Goal: Complete application form

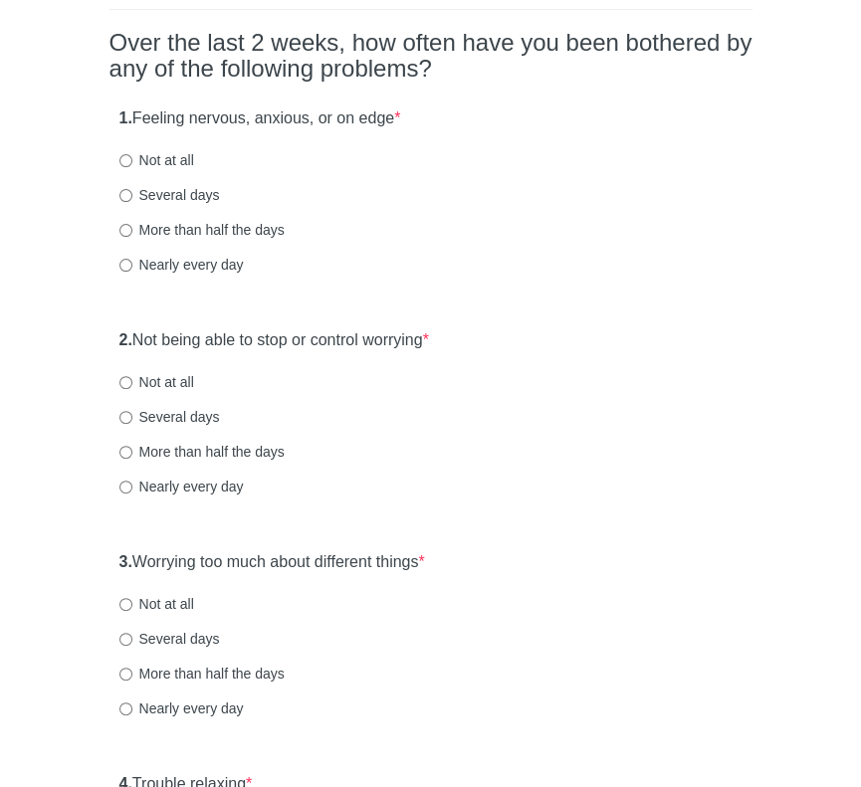
scroll to position [199, 0]
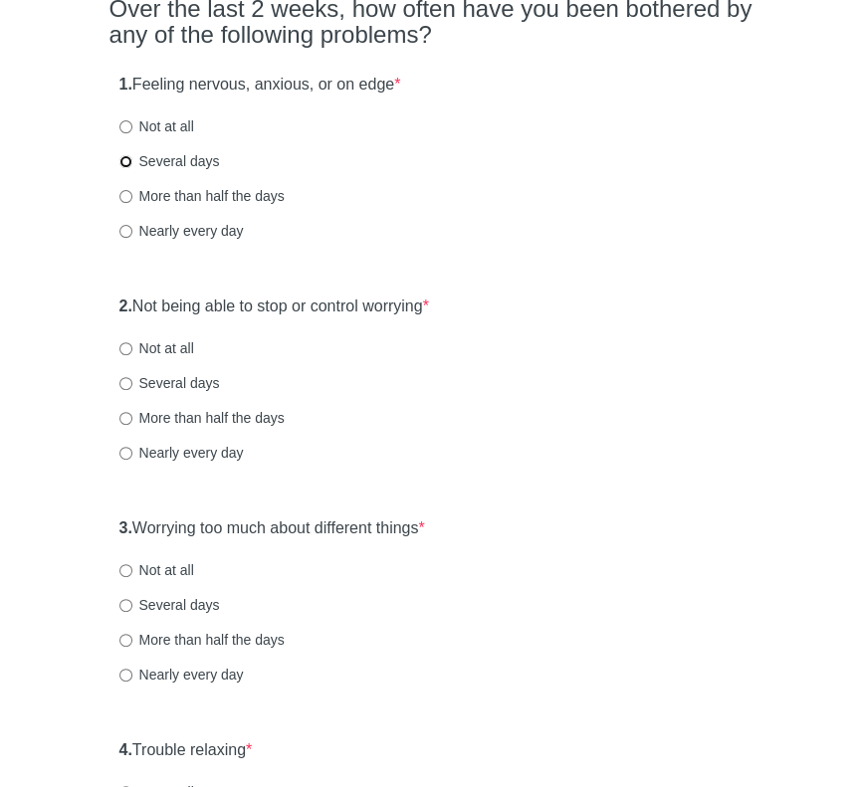
click at [128, 156] on input "Several days" at bounding box center [125, 161] width 13 height 13
radio input "true"
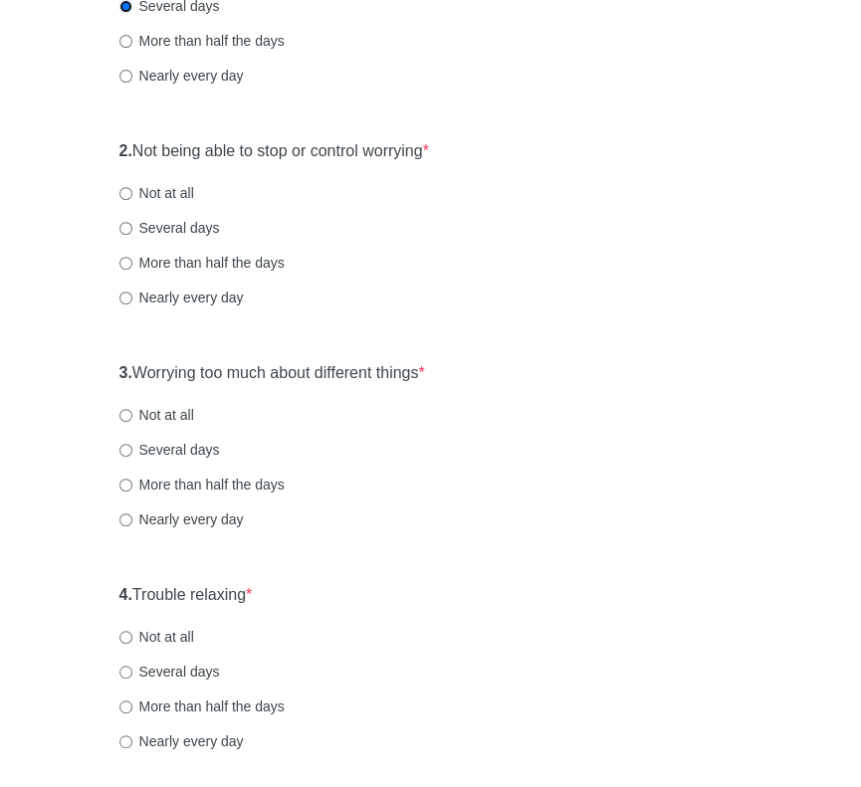
scroll to position [398, 0]
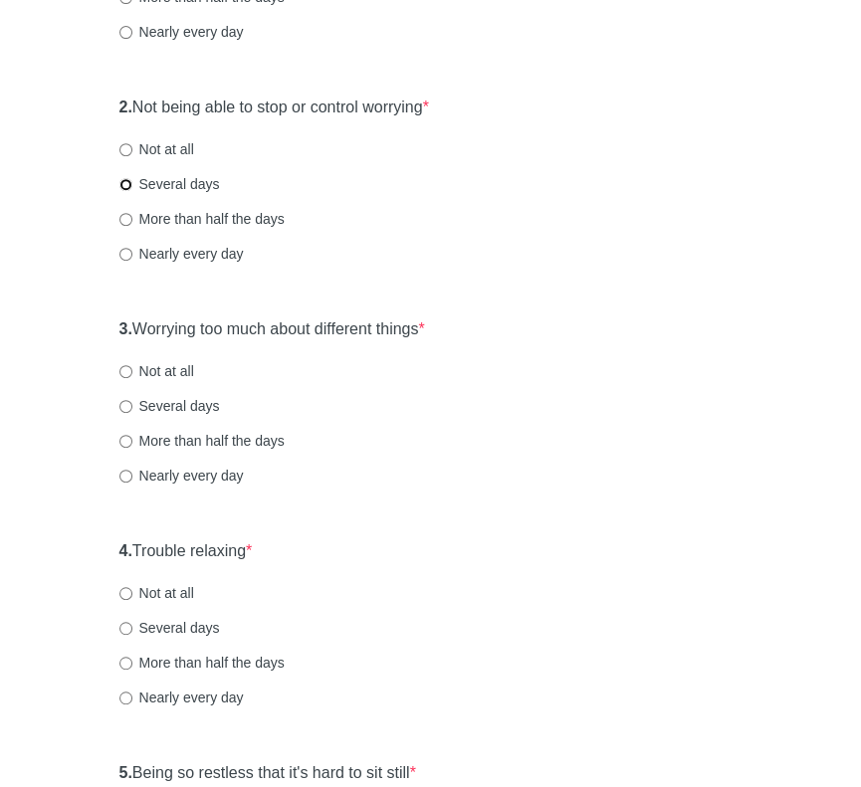
click at [123, 185] on input "Several days" at bounding box center [125, 184] width 13 height 13
radio input "true"
click at [123, 407] on input "Several days" at bounding box center [125, 406] width 13 height 13
radio input "true"
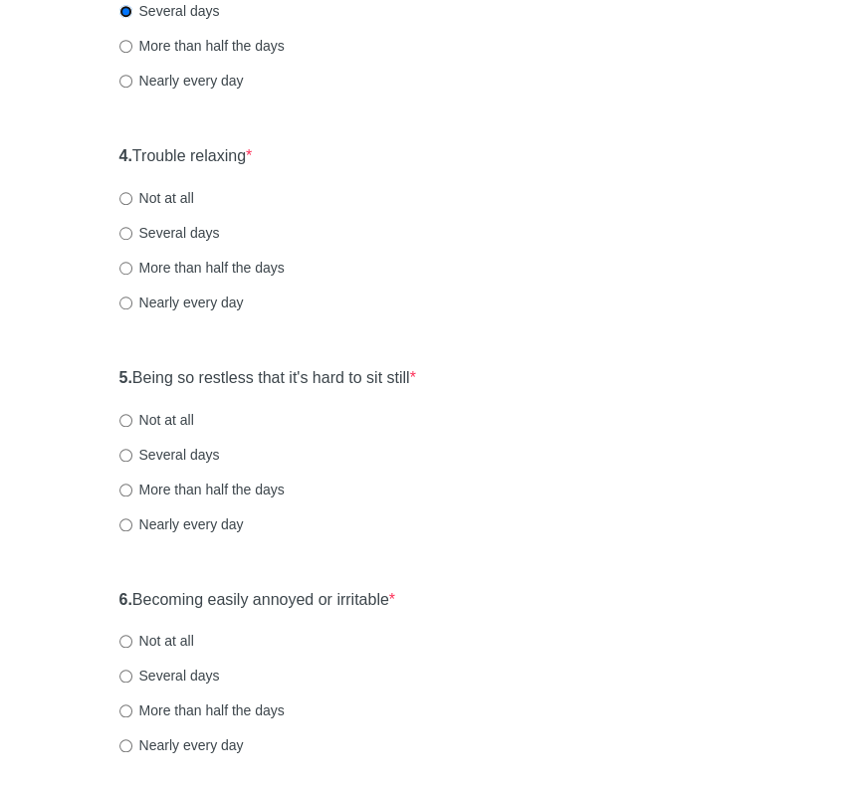
scroll to position [796, 0]
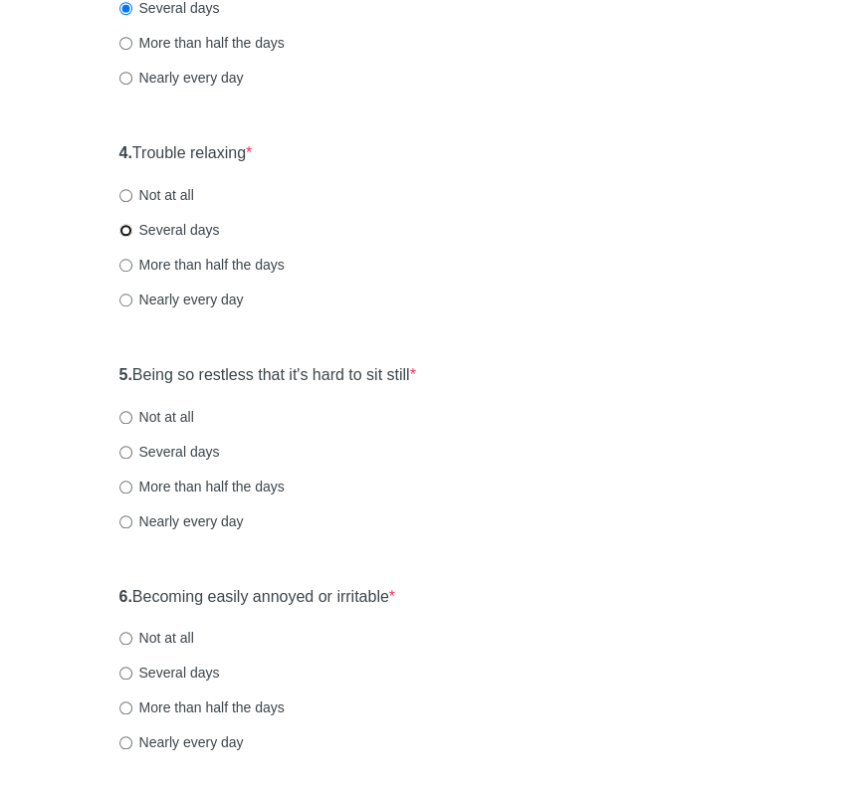
click at [125, 230] on input "Several days" at bounding box center [125, 230] width 13 height 13
radio input "true"
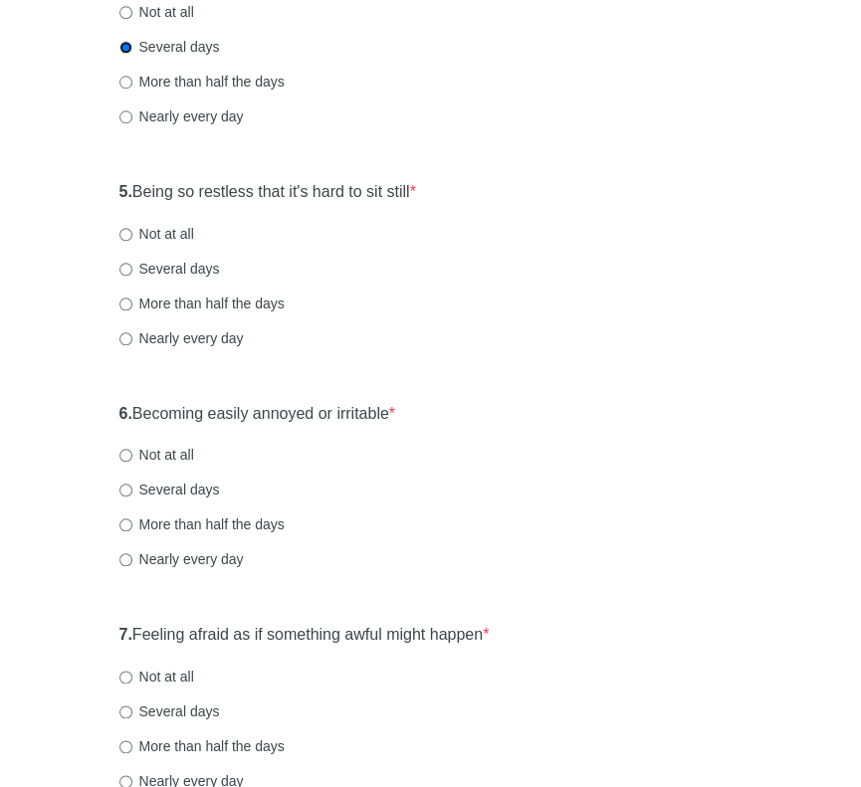
scroll to position [995, 0]
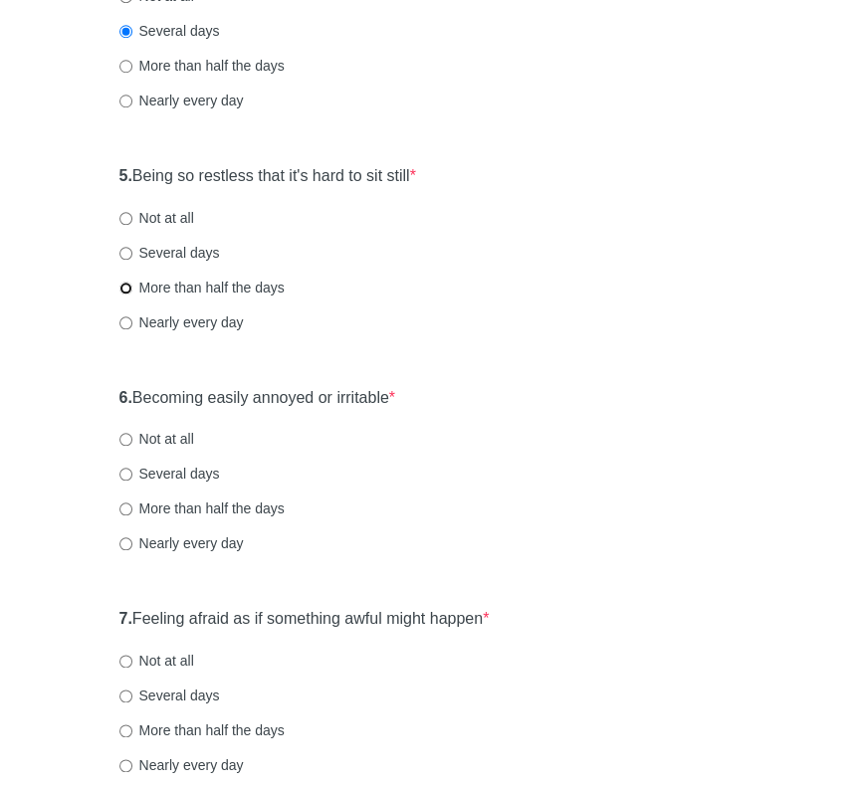
click at [123, 282] on input "More than half the days" at bounding box center [125, 288] width 13 height 13
radio input "true"
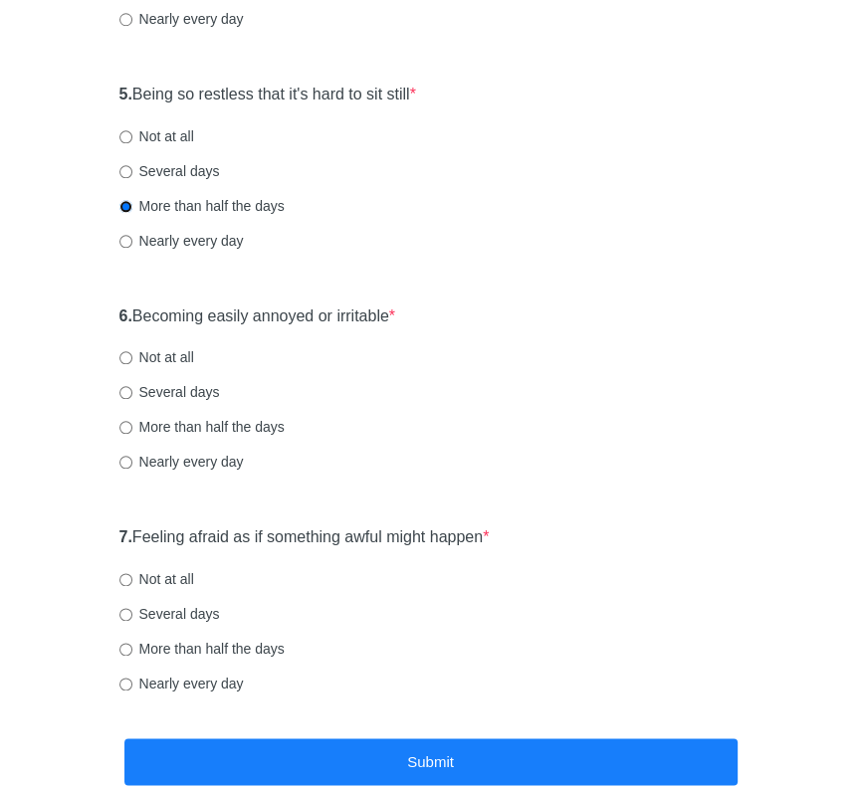
scroll to position [1194, 0]
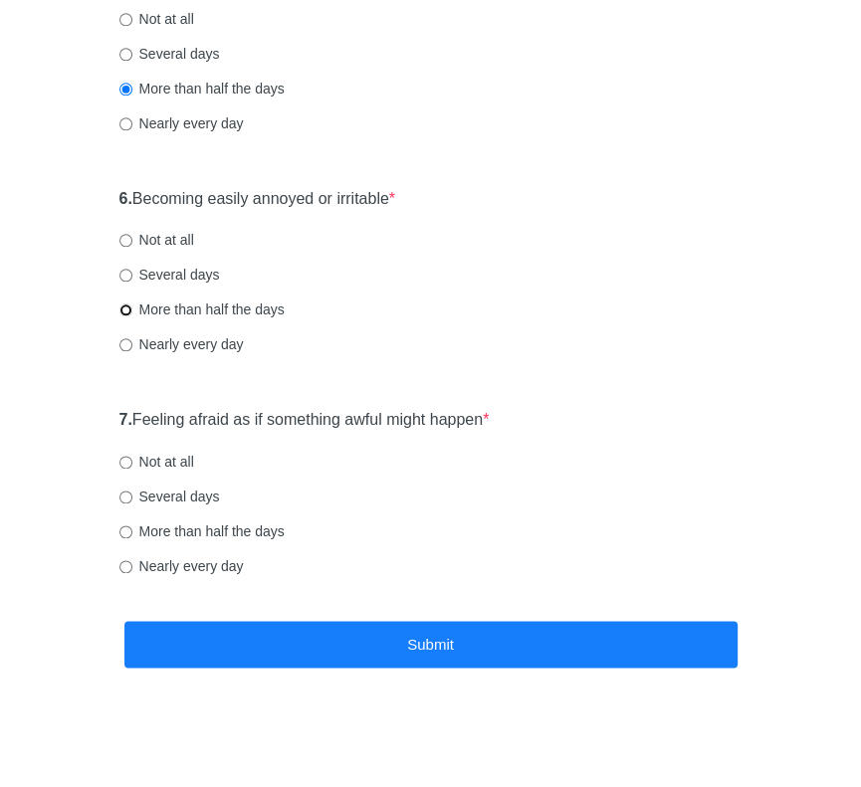
click at [127, 308] on input "More than half the days" at bounding box center [125, 310] width 13 height 13
radio input "true"
click at [130, 492] on input "Several days" at bounding box center [125, 497] width 13 height 13
radio input "true"
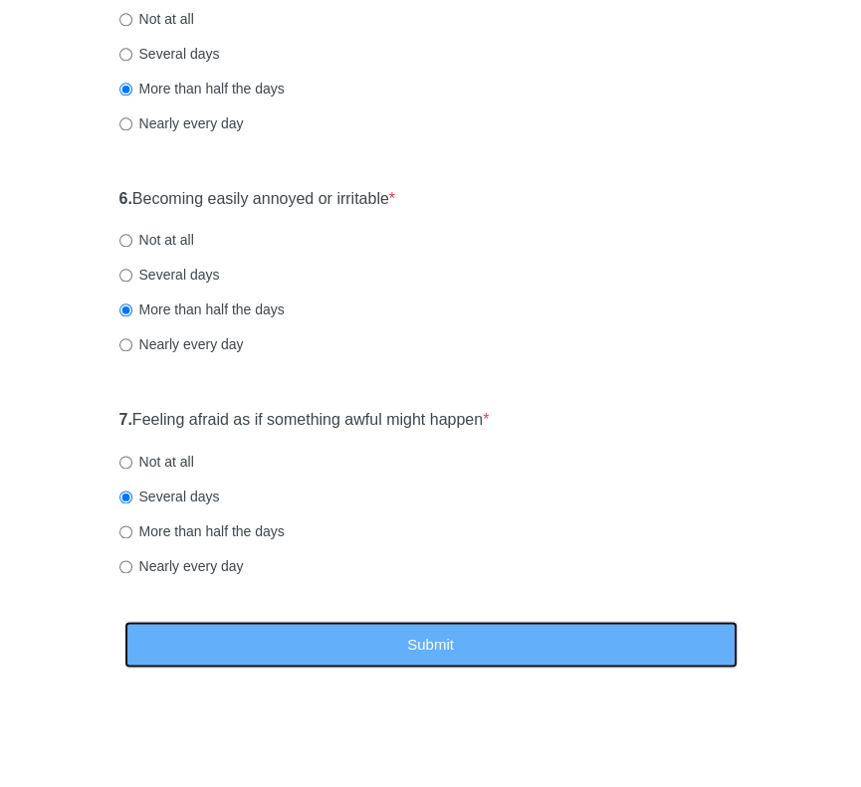
click at [454, 658] on button "Submit" at bounding box center [430, 644] width 613 height 47
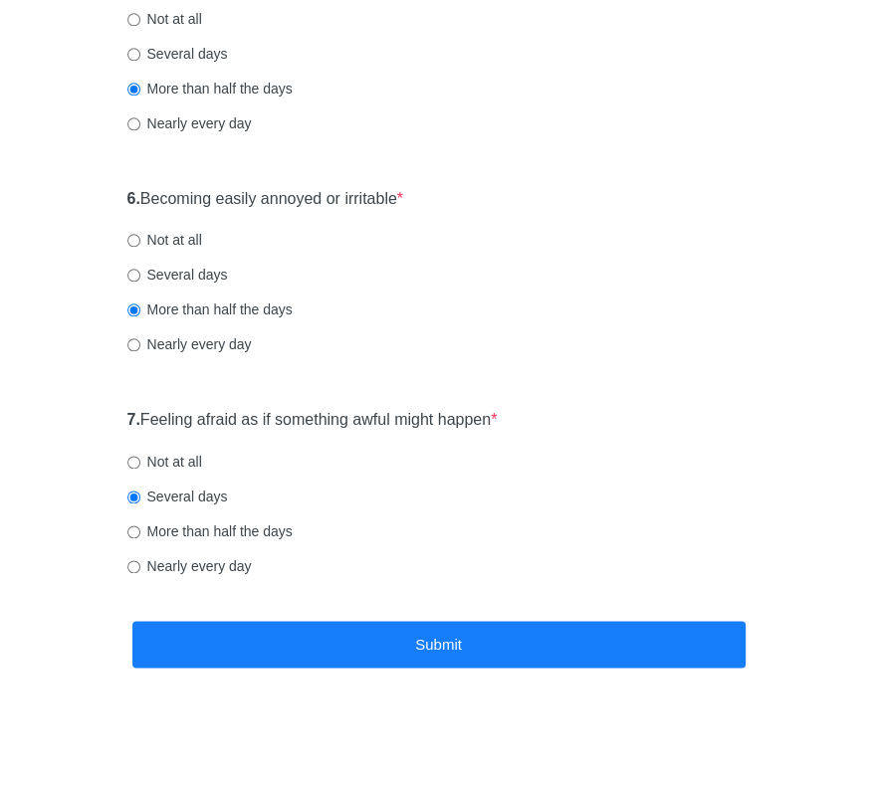
scroll to position [0, 0]
